Goal: Transaction & Acquisition: Purchase product/service

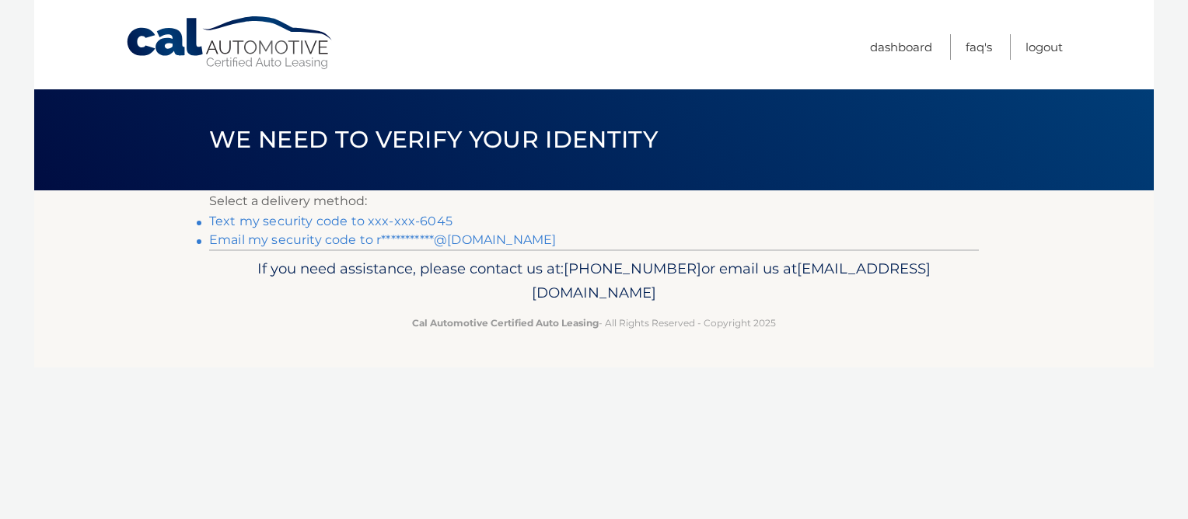
click at [239, 221] on link "Text my security code to xxx-xxx-6045" at bounding box center [330, 221] width 243 height 15
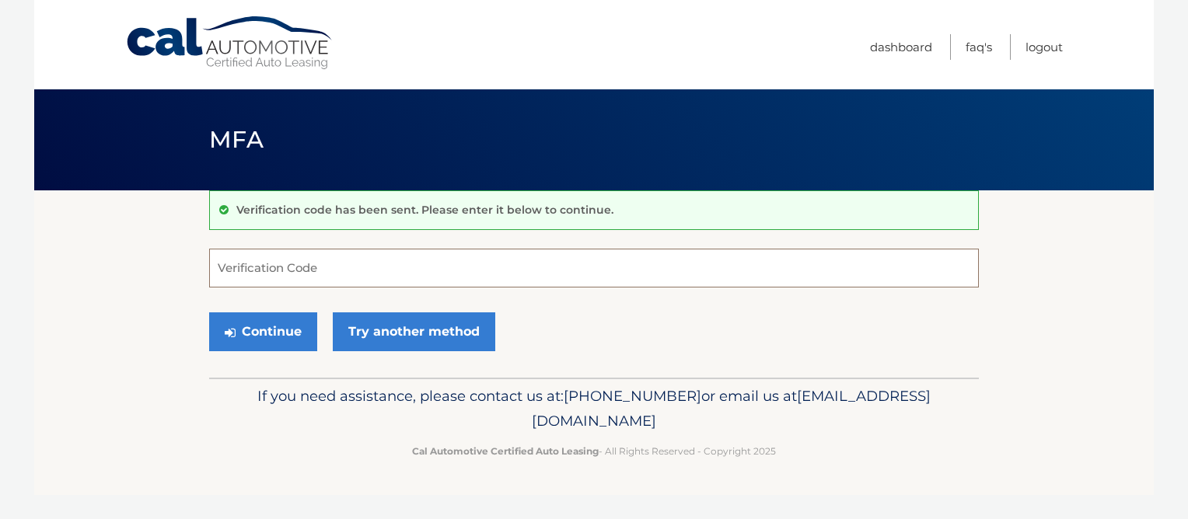
click at [229, 264] on input "Verification Code" at bounding box center [594, 268] width 770 height 39
type input "142153"
click at [279, 334] on button "Continue" at bounding box center [263, 331] width 108 height 39
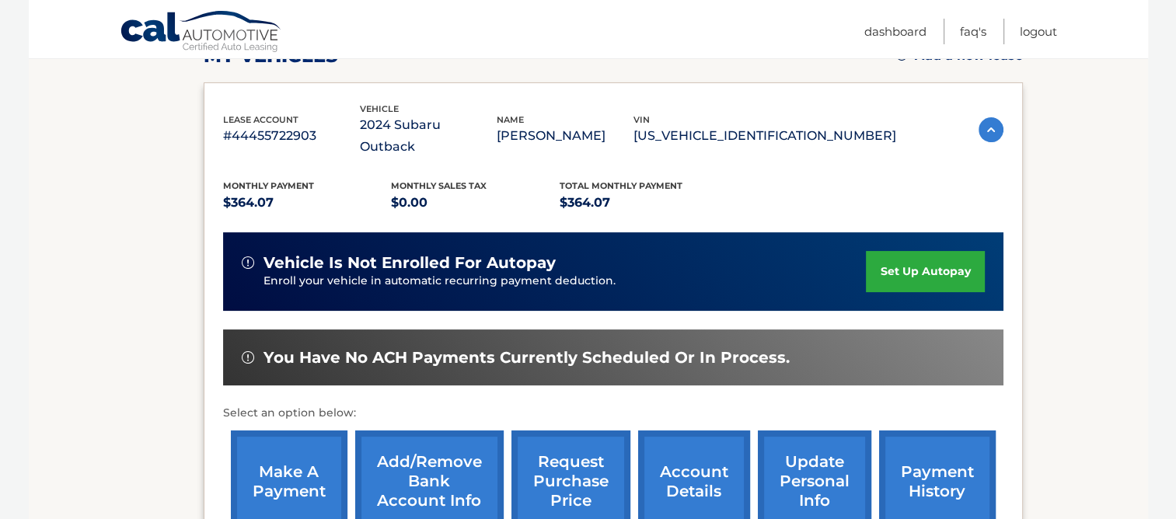
scroll to position [311, 0]
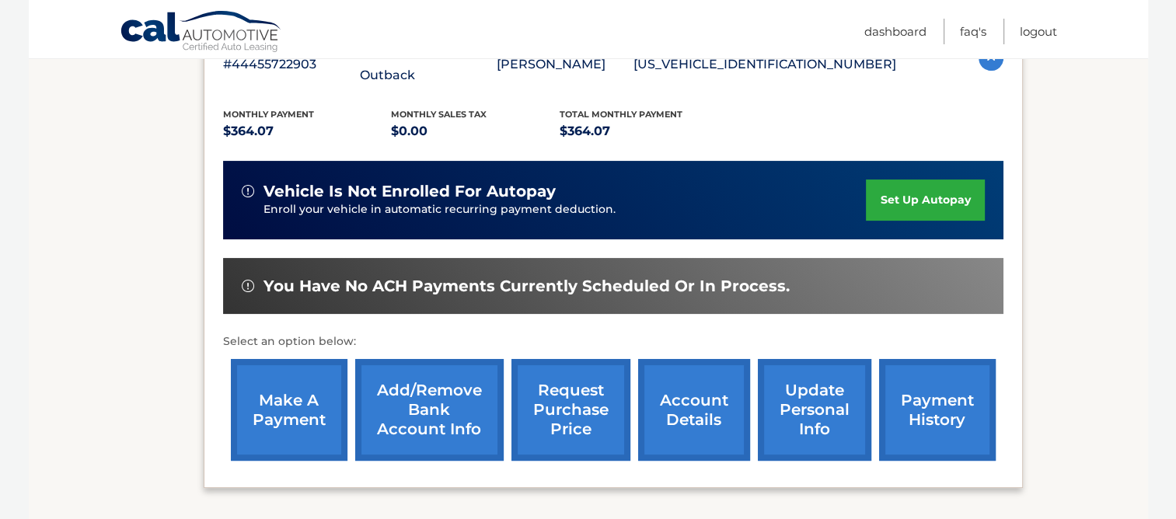
click at [277, 378] on link "make a payment" at bounding box center [289, 410] width 117 height 102
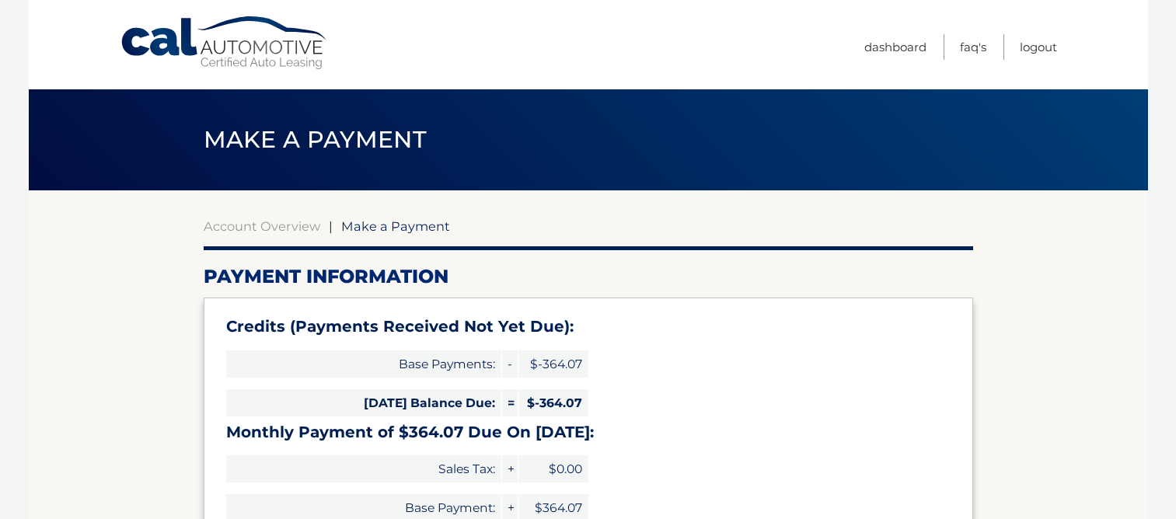
select select "NDJkNmJiOWUtY2EwMS00MWQzLTgzOTYtNzNkOGQwOGRlZDIw"
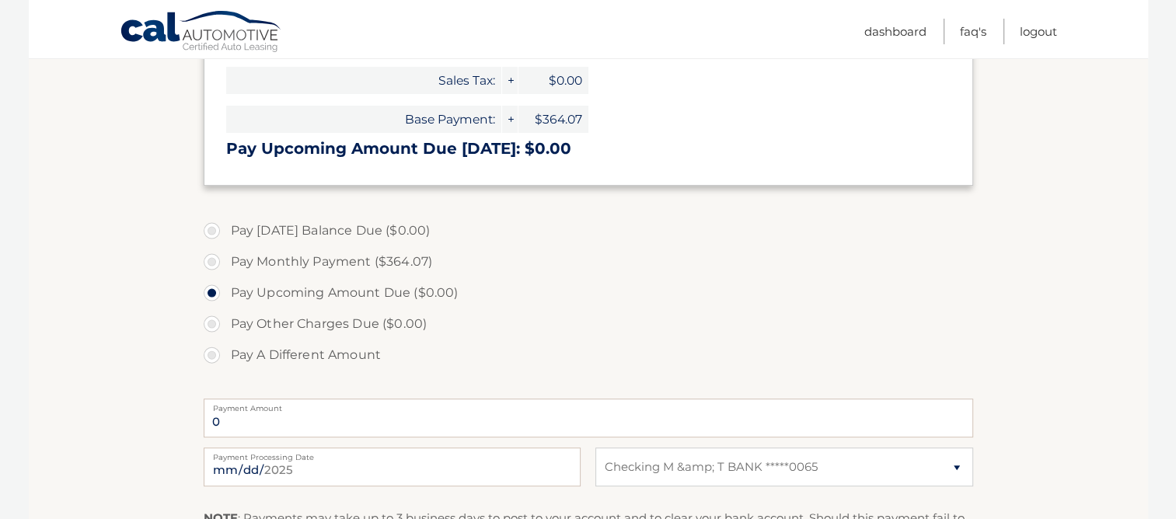
scroll to position [466, 0]
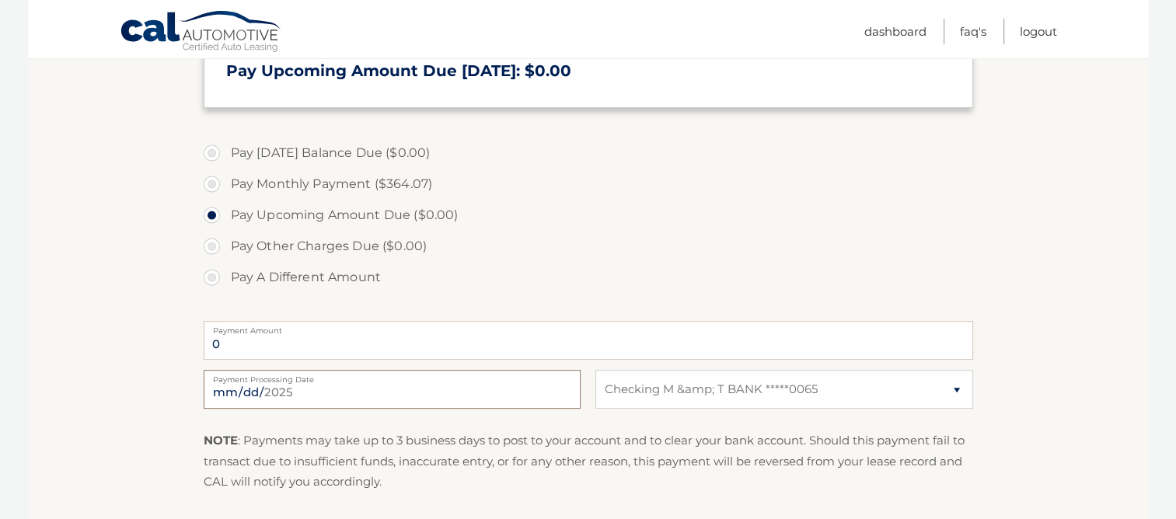
click at [532, 394] on input "2025-08-20" at bounding box center [392, 389] width 377 height 39
type input "2025-08-21"
click at [212, 180] on label "Pay Monthly Payment ($364.07)" at bounding box center [589, 184] width 770 height 31
click at [212, 180] on input "Pay Monthly Payment ($364.07)" at bounding box center [218, 181] width 16 height 25
radio input "true"
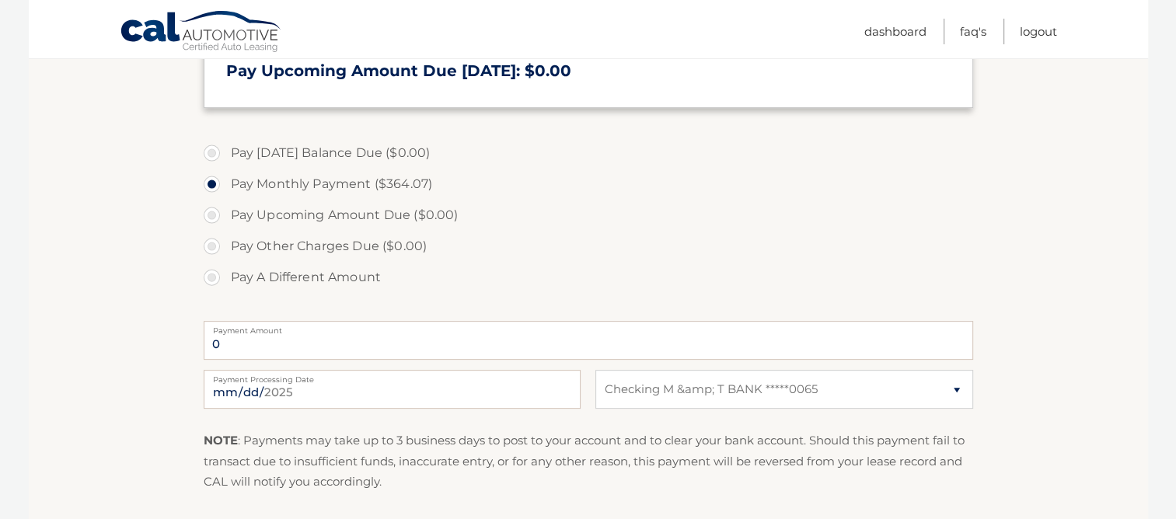
type input "364.07"
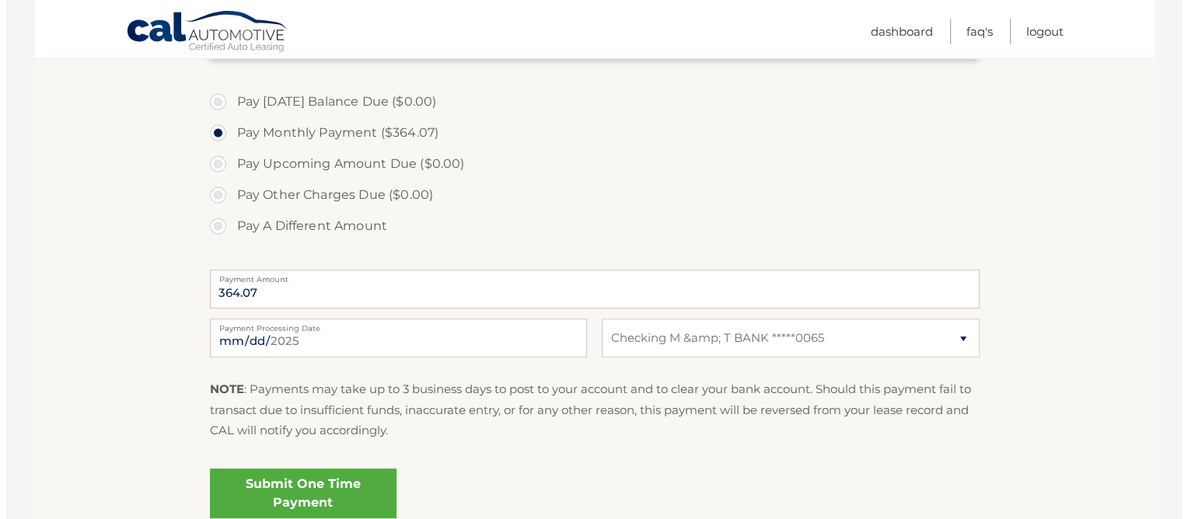
scroll to position [544, 0]
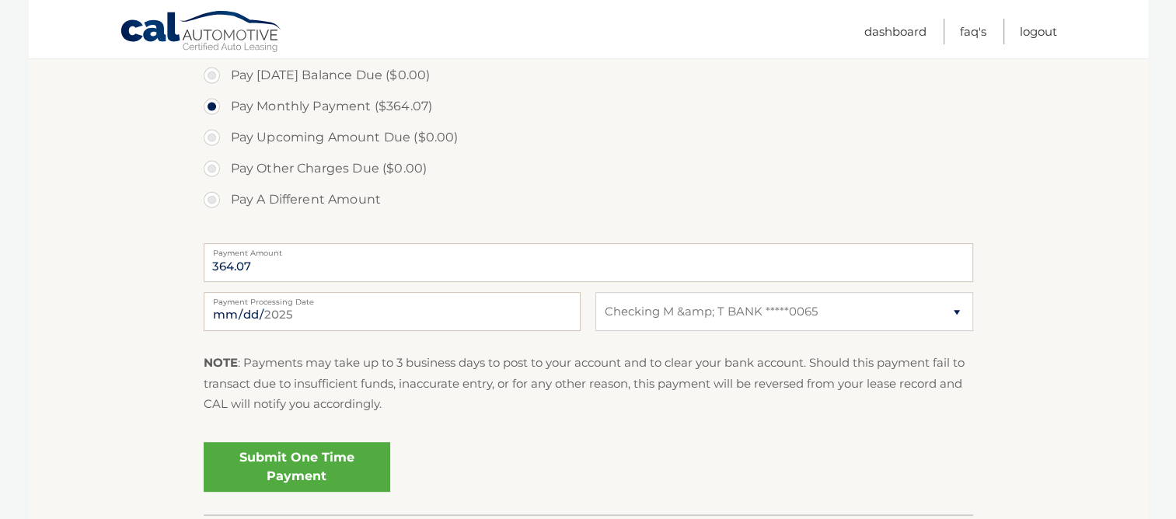
click at [288, 460] on link "Submit One Time Payment" at bounding box center [297, 467] width 187 height 50
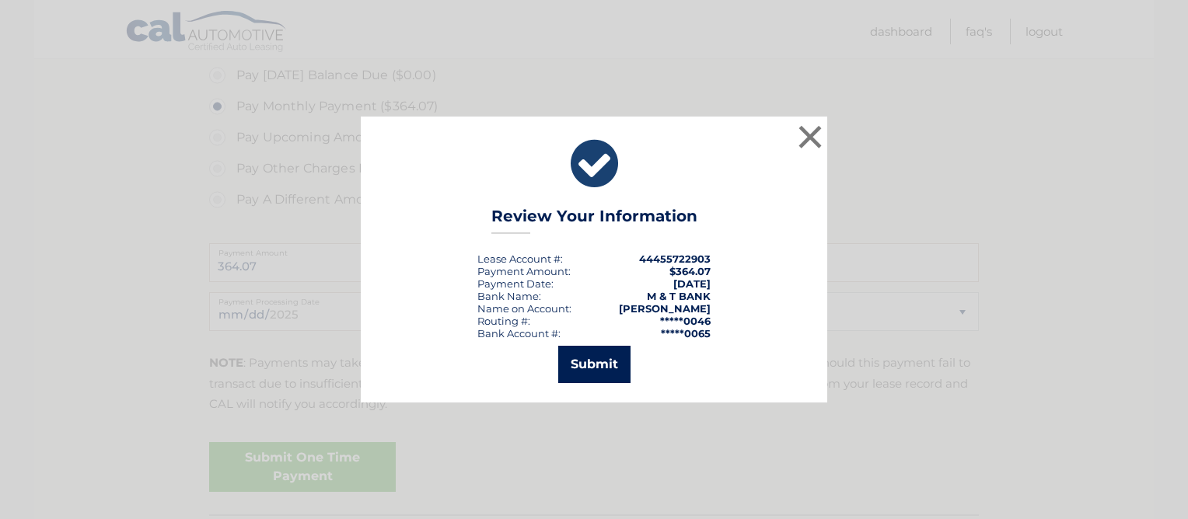
click at [589, 366] on button "Submit" at bounding box center [594, 364] width 72 height 37
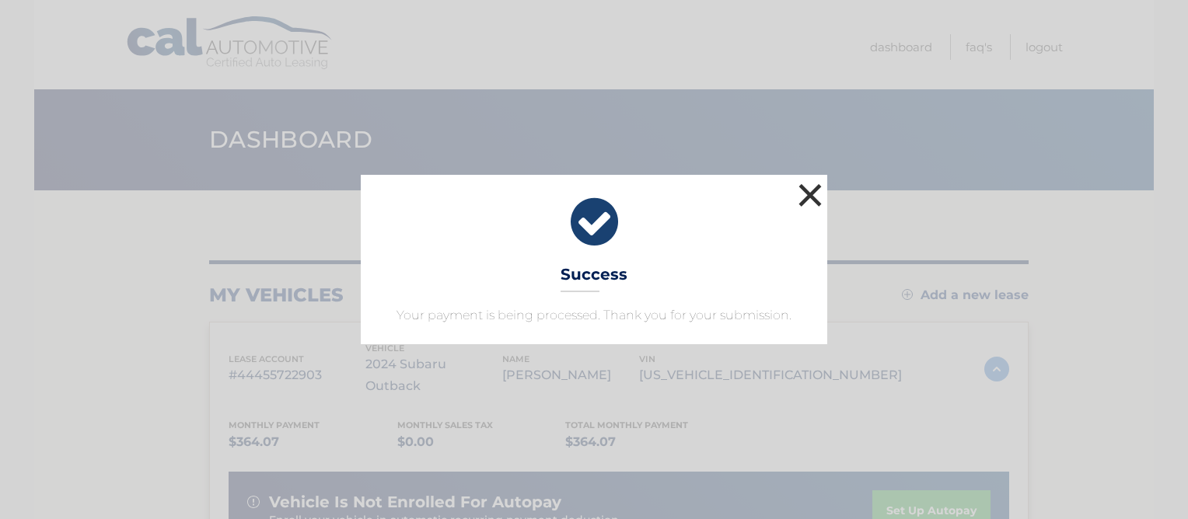
click at [808, 195] on button "×" at bounding box center [809, 195] width 31 height 31
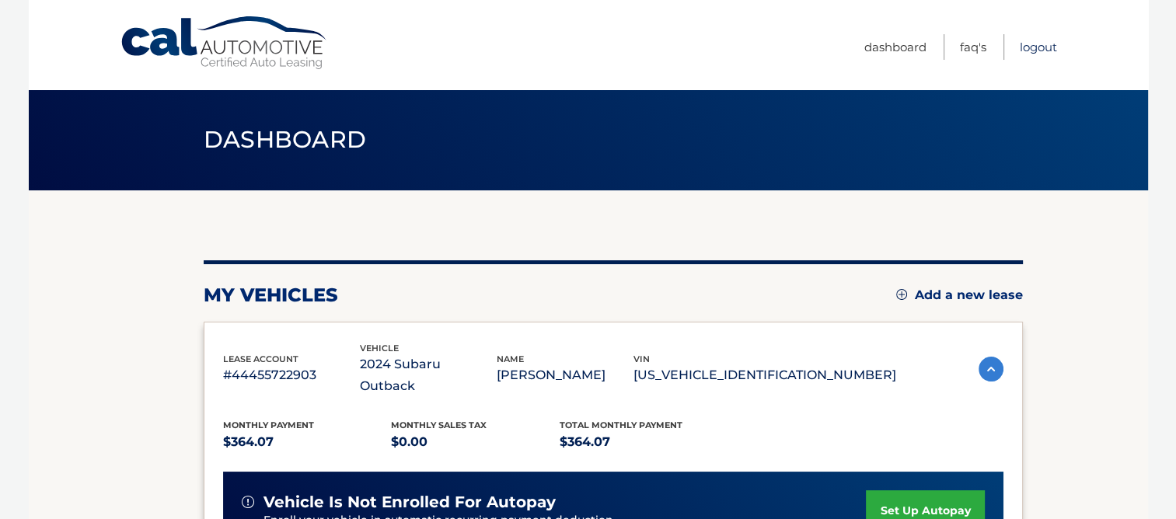
click at [1031, 46] on link "Logout" at bounding box center [1038, 47] width 37 height 26
